Goal: Information Seeking & Learning: Check status

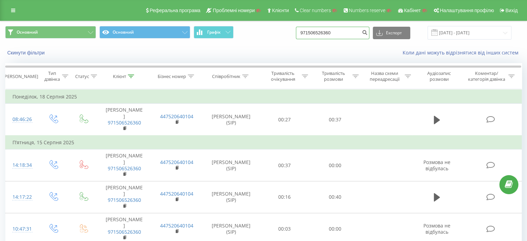
click at [345, 29] on input "971506526360" at bounding box center [332, 33] width 73 height 12
paste input "48535719708"
type input "48535719708"
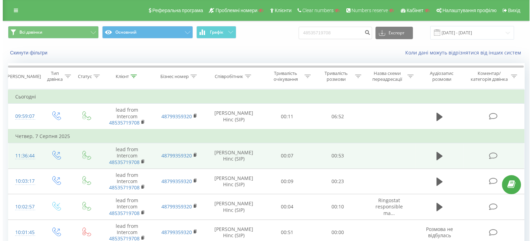
scroll to position [212, 0]
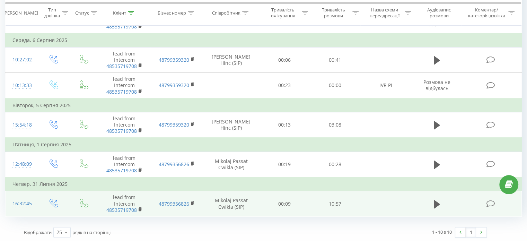
click at [490, 201] on icon at bounding box center [490, 203] width 9 height 7
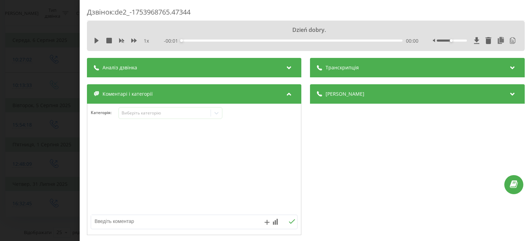
click at [337, 71] on div "Транскрипція" at bounding box center [417, 67] width 214 height 19
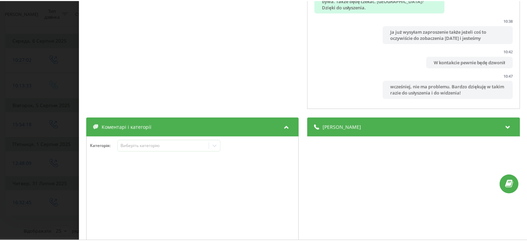
scroll to position [219, 0]
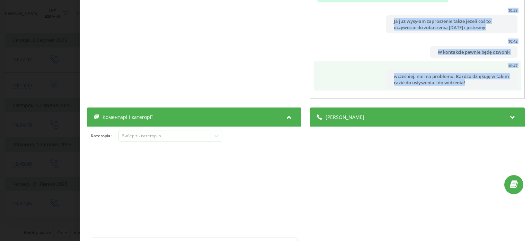
drag, startPoint x: 315, startPoint y: 98, endPoint x: 500, endPoint y: 88, distance: 185.5
copy ul "Dzień dobry. 00:00 Dzień dobry, Czpikła Mikołaj z tej strony. Oddzwoniam z firm…"
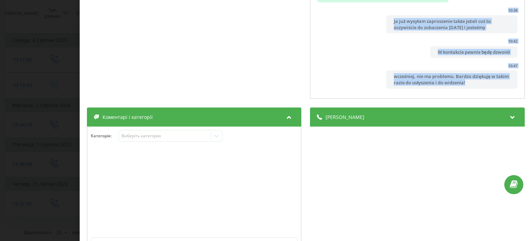
click at [52, 36] on div "Дзвінок : de2_-1753968765.47344 1 x - 10:52 00:00 00:00 Транскрипція 00:00 Dzie…" at bounding box center [266, 120] width 532 height 241
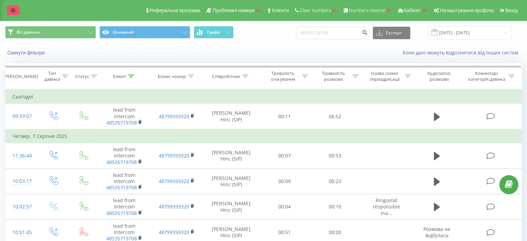
click at [13, 14] on link at bounding box center [13, 11] width 12 height 10
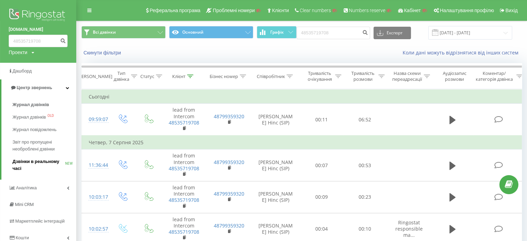
click at [36, 160] on span "Дзвінки в реальному часі" at bounding box center [38, 165] width 53 height 14
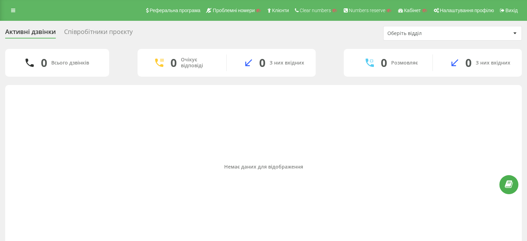
click at [102, 35] on div "Співробітники проєкту" at bounding box center [98, 33] width 69 height 11
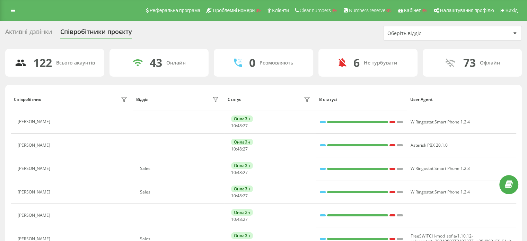
click at [409, 32] on div "Оберіть відділ" at bounding box center [428, 33] width 83 height 6
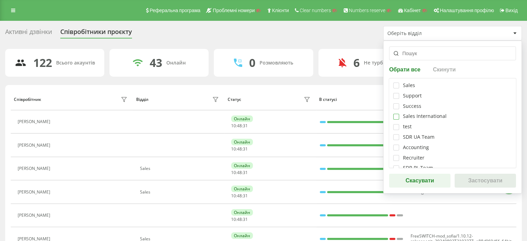
click at [396, 114] on label at bounding box center [396, 114] width 6 height 0
checkbox input "true"
click at [483, 179] on button "Застосувати" at bounding box center [484, 180] width 61 height 14
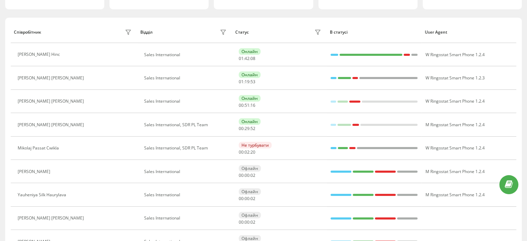
scroll to position [84, 0]
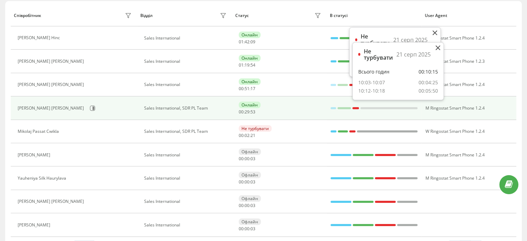
click at [257, 103] on div "Онлайн" at bounding box center [250, 104] width 22 height 7
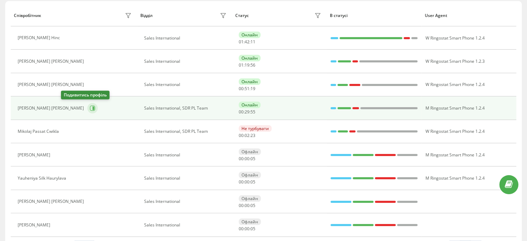
click at [90, 106] on icon at bounding box center [93, 108] width 6 height 6
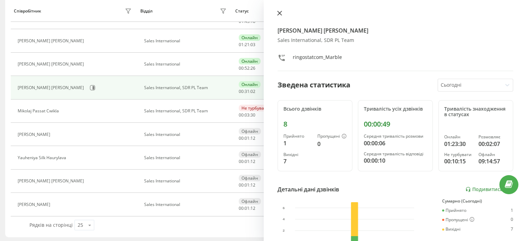
click at [277, 12] on icon at bounding box center [279, 13] width 5 height 5
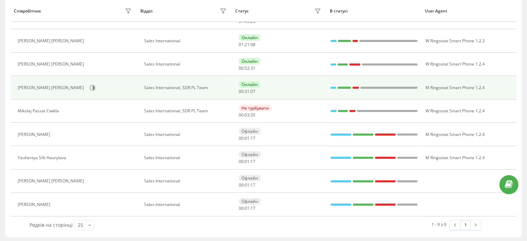
drag, startPoint x: 249, startPoint y: 83, endPoint x: 235, endPoint y: 83, distance: 13.2
click at [235, 83] on td "Онлайн 00 : 31 : 07" at bounding box center [279, 87] width 95 height 23
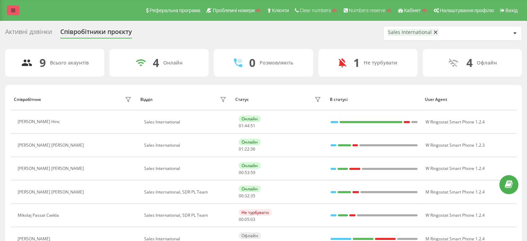
click at [18, 9] on link at bounding box center [13, 11] width 12 height 10
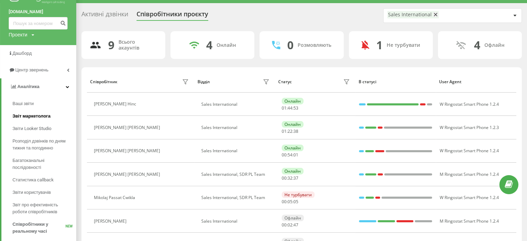
scroll to position [14, 0]
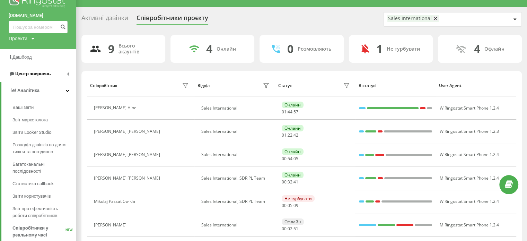
click at [40, 75] on span "Центр звернень" at bounding box center [32, 73] width 35 height 5
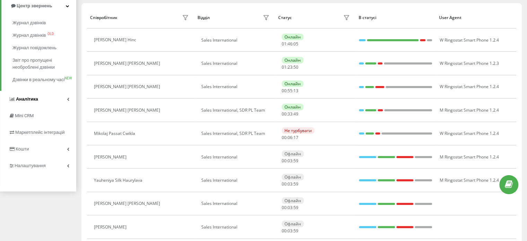
scroll to position [83, 0]
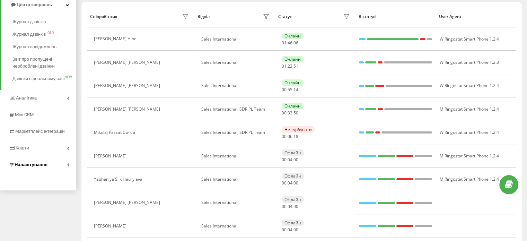
click at [35, 167] on span "Налаштування" at bounding box center [31, 164] width 33 height 5
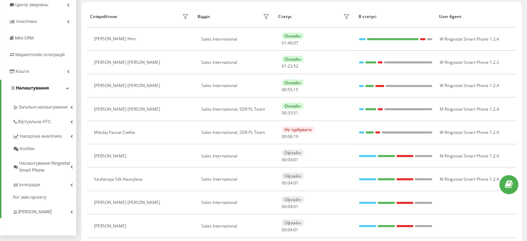
scroll to position [104, 0]
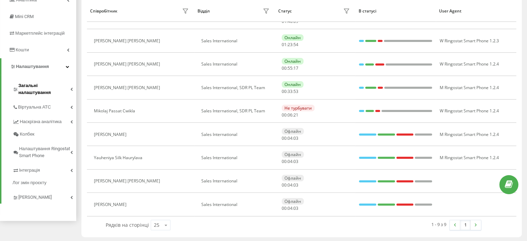
click at [32, 89] on link "Загальні налаштування" at bounding box center [44, 87] width 64 height 21
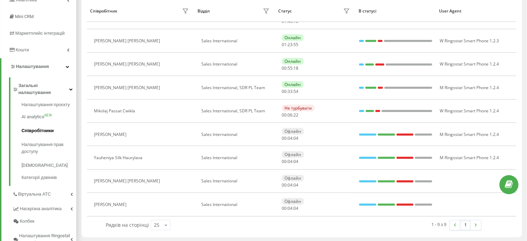
click at [38, 127] on span "Співробітники" at bounding box center [37, 130] width 32 height 7
